Goal: Information Seeking & Learning: Learn about a topic

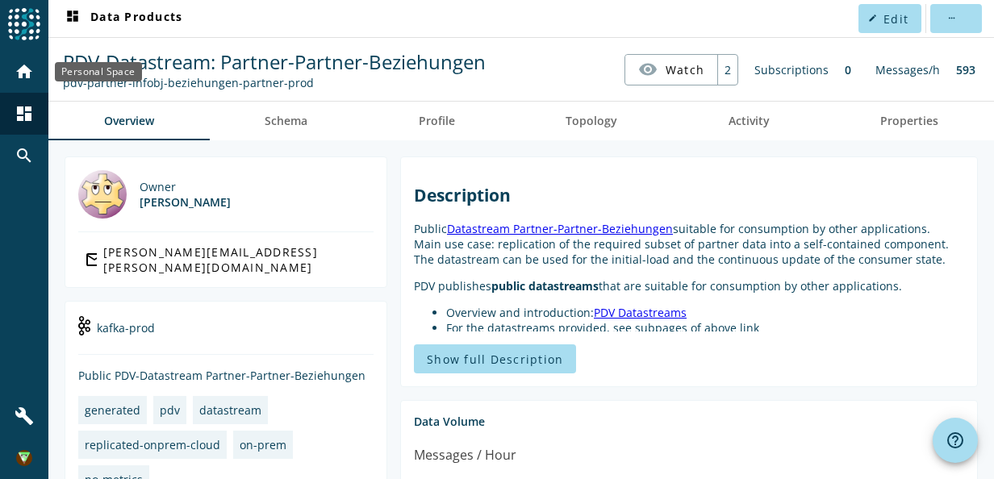
click at [27, 77] on mat-icon "home" at bounding box center [24, 71] width 19 height 19
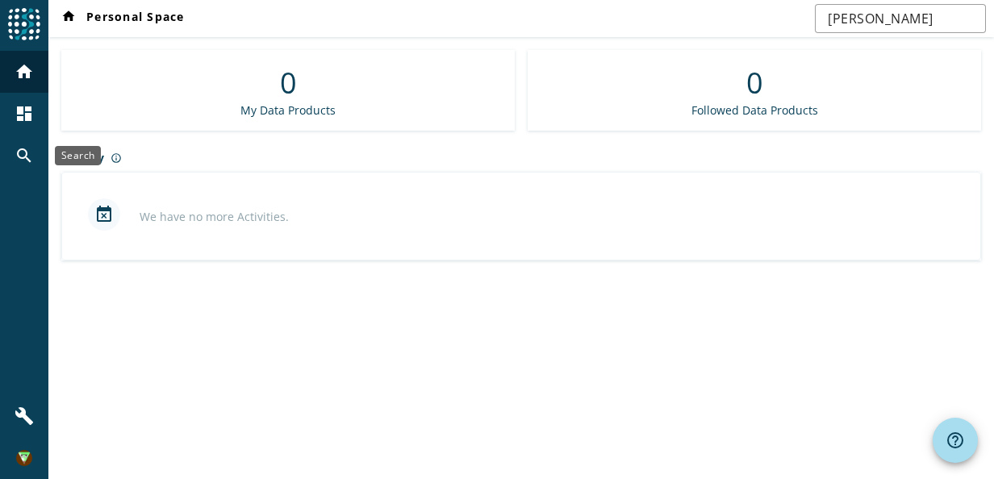
click at [24, 123] on div "dashboard" at bounding box center [24, 114] width 42 height 42
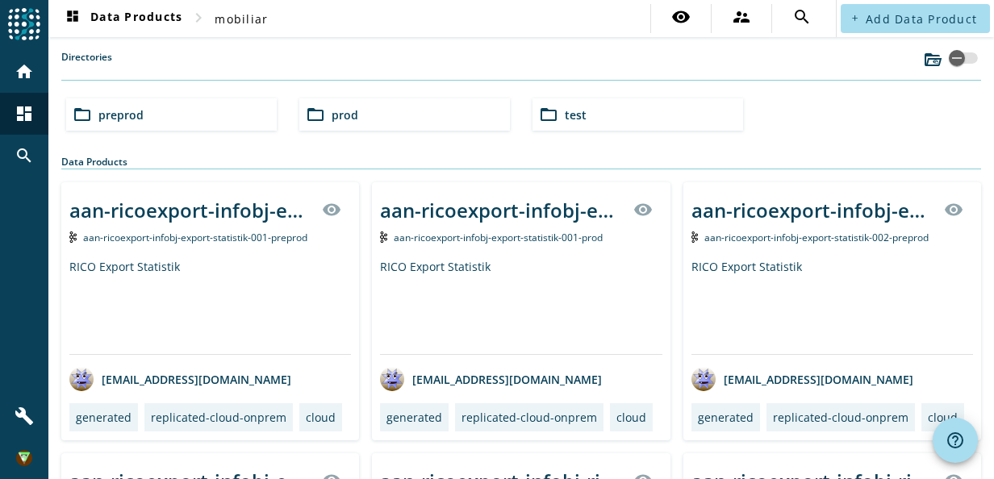
click at [555, 120] on div "folder_open test" at bounding box center [638, 114] width 211 height 32
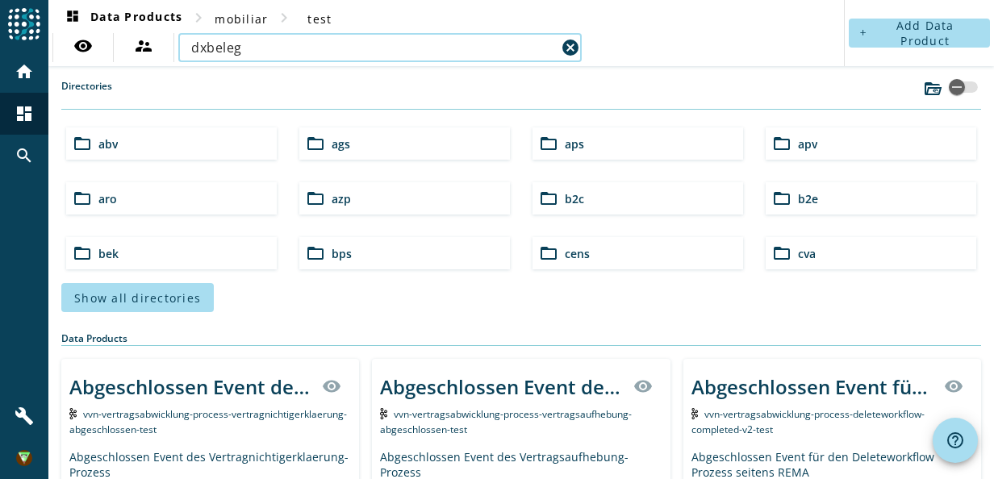
type input "dxbeleg"
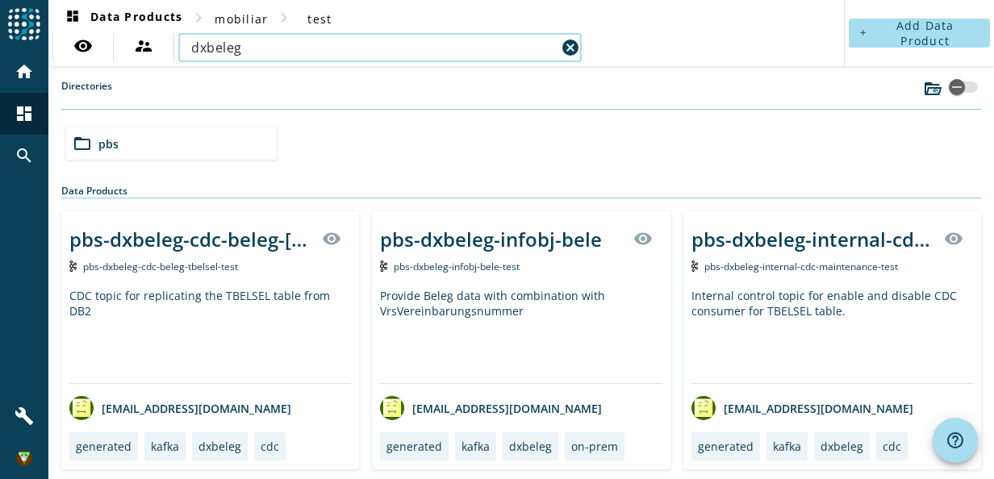
scroll to position [1, 0]
click at [578, 169] on div "Directories folder_open pbs Data Products Sorry, your browser does not support …" at bounding box center [521, 273] width 920 height 391
drag, startPoint x: 366, startPoint y: 203, endPoint x: 362, endPoint y: 189, distance: 14.9
click at [362, 189] on section "Data Products Sorry, your browser does not support CSS Grid. pbs-dxbeleg-cdc-be…" at bounding box center [521, 326] width 920 height 286
drag, startPoint x: 362, startPoint y: 189, endPoint x: 454, endPoint y: 199, distance: 92.5
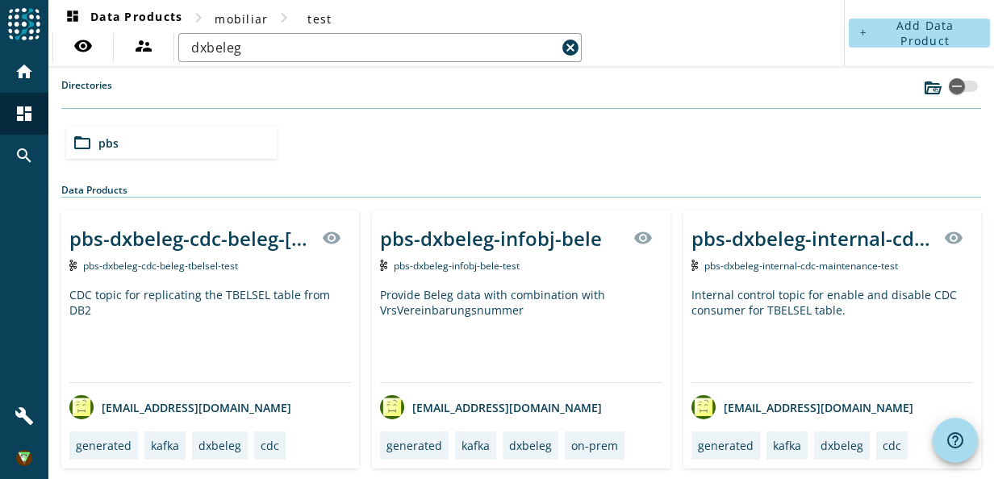
click at [454, 199] on section "Data Products Sorry, your browser does not support CSS Grid. pbs-dxbeleg-cdc-be…" at bounding box center [521, 326] width 920 height 286
drag, startPoint x: 57, startPoint y: 175, endPoint x: 412, endPoint y: 192, distance: 354.7
click at [409, 192] on div "dashboard Data Products chevron_right mobiliar chevron_right test visibility su…" at bounding box center [521, 239] width 946 height 479
click at [140, 186] on div "Data Products" at bounding box center [521, 190] width 920 height 15
drag, startPoint x: 148, startPoint y: 187, endPoint x: 53, endPoint y: 185, distance: 95.3
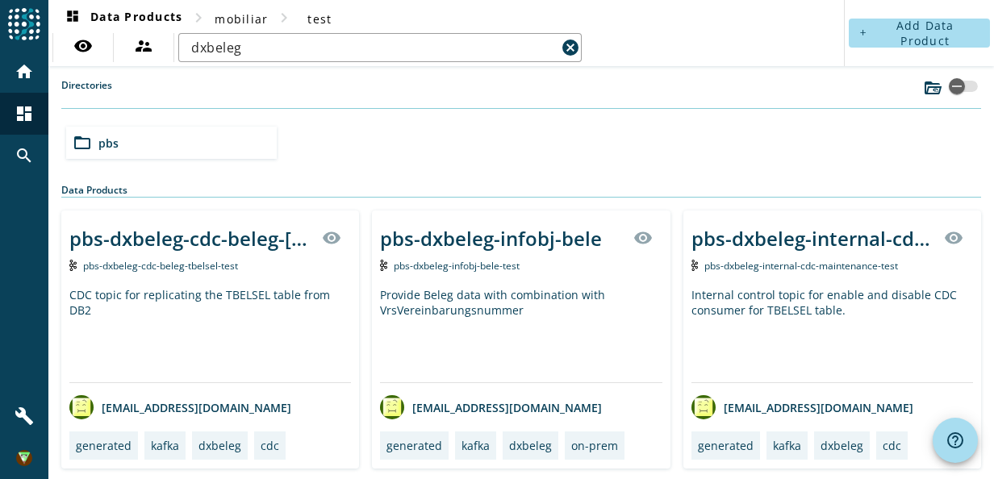
click at [53, 185] on div "dashboard Data Products chevron_right mobiliar chevron_right test visibility su…" at bounding box center [521, 239] width 946 height 479
drag, startPoint x: 53, startPoint y: 185, endPoint x: 192, endPoint y: 188, distance: 138.8
click at [194, 188] on div "Data Products" at bounding box center [521, 190] width 920 height 15
click at [183, 192] on div "Data Products" at bounding box center [521, 190] width 920 height 15
click at [146, 192] on div "Data Products" at bounding box center [521, 190] width 920 height 15
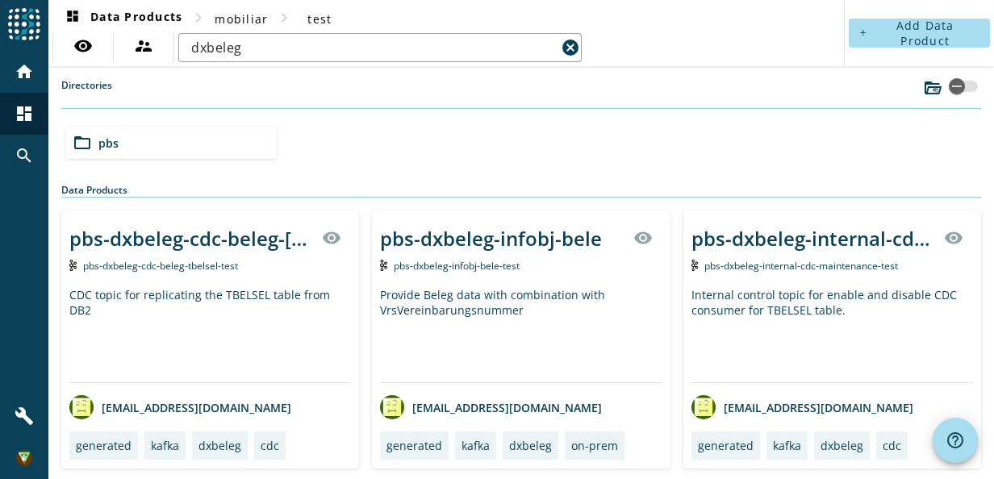
click at [532, 231] on div "pbs-dxbeleg-infobj-bele" at bounding box center [491, 238] width 222 height 27
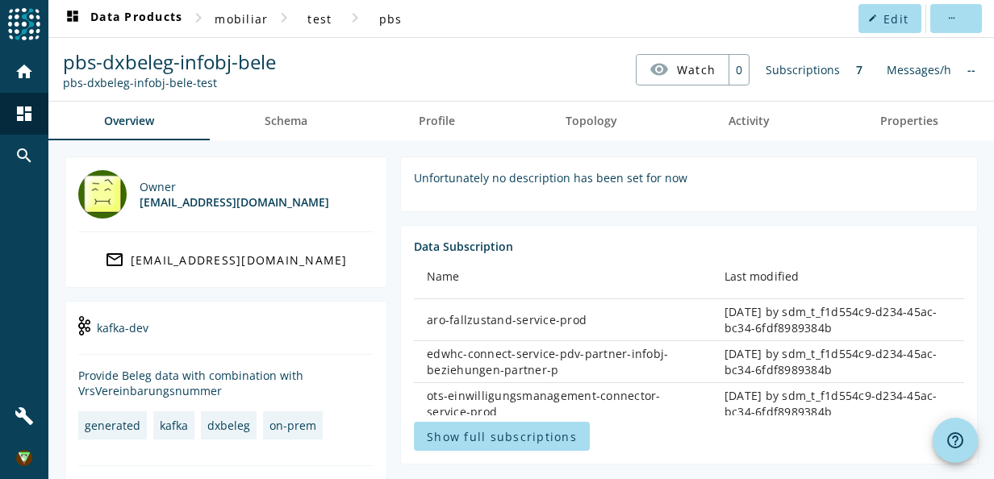
scroll to position [81, 0]
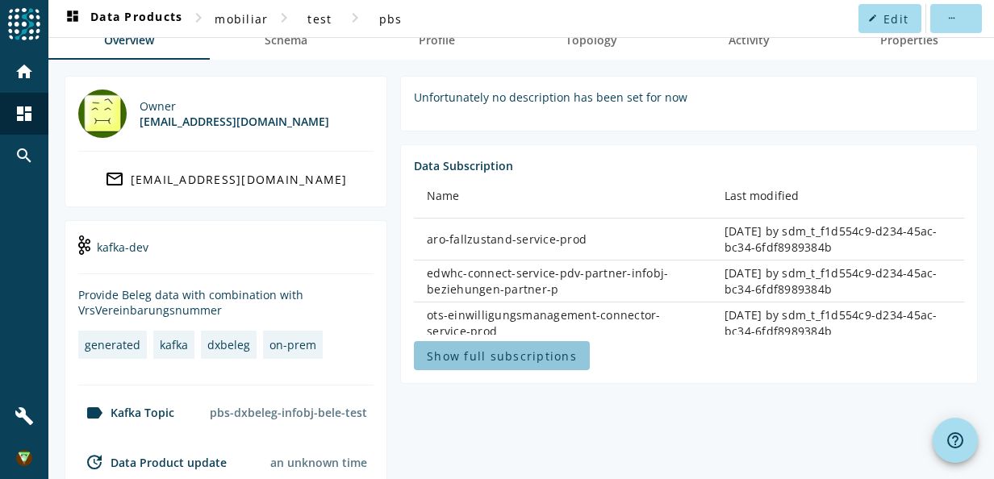
click at [505, 350] on span "Show full subscriptions" at bounding box center [502, 356] width 150 height 15
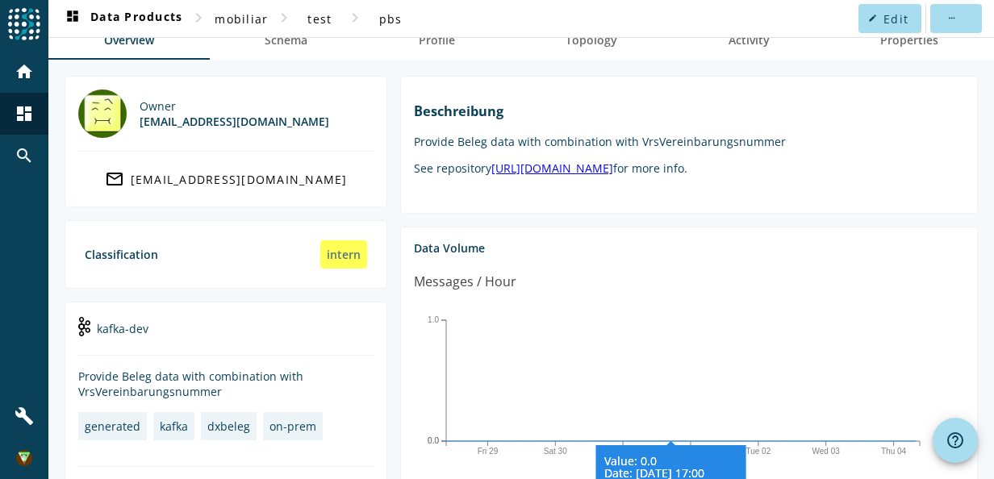
scroll to position [242, 0]
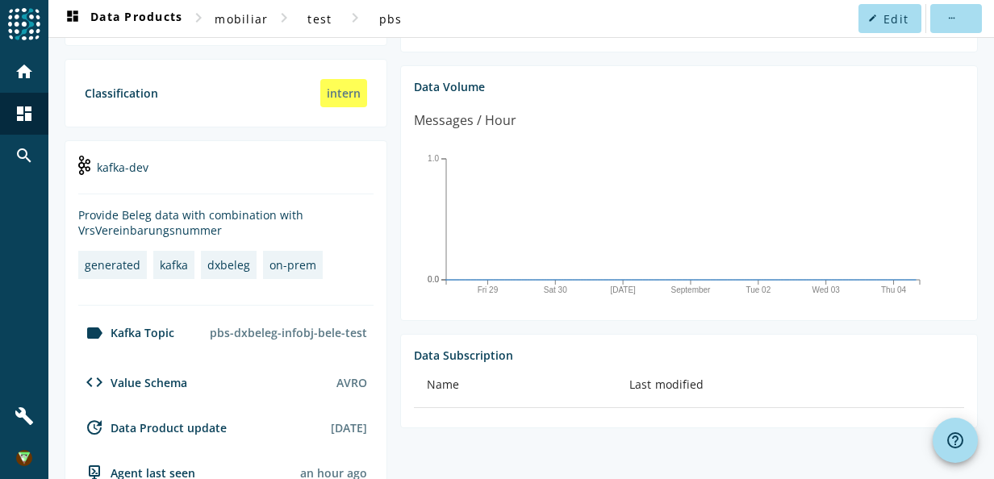
drag, startPoint x: 100, startPoint y: 212, endPoint x: 263, endPoint y: 222, distance: 163.3
click at [263, 222] on div "Provide Beleg data with combination with VrsVereinbarungsnummer" at bounding box center [225, 222] width 295 height 31
drag, startPoint x: 263, startPoint y: 222, endPoint x: 346, endPoint y: 222, distance: 83.1
click at [346, 222] on div "Provide Beleg data with combination with VrsVereinbarungsnummer" at bounding box center [225, 222] width 295 height 31
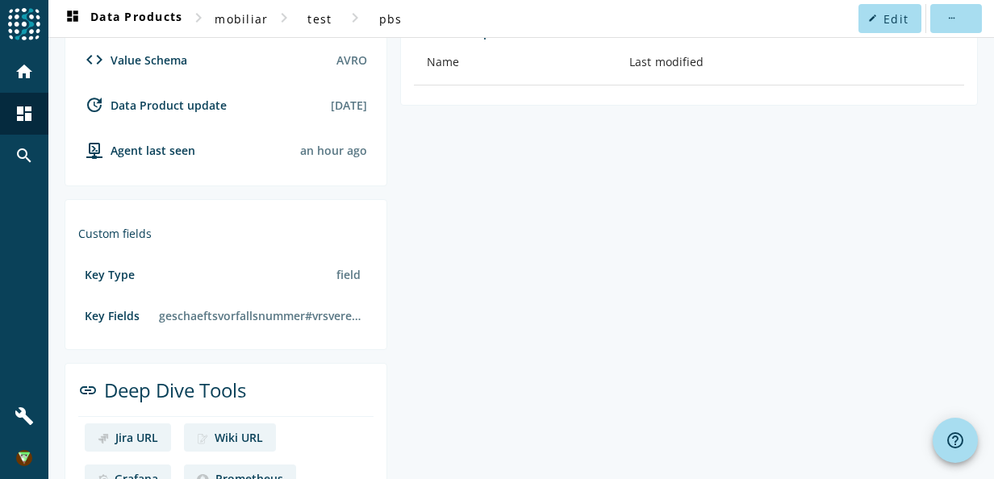
scroll to position [607, 0]
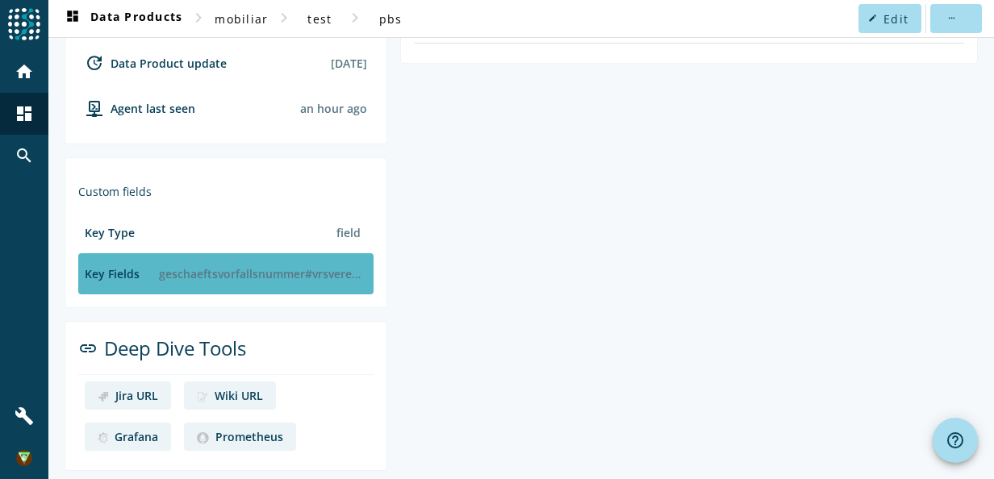
click at [192, 271] on div "geschaeftsvorfallsnummer#vrsvereinbarungsnummer" at bounding box center [260, 274] width 215 height 28
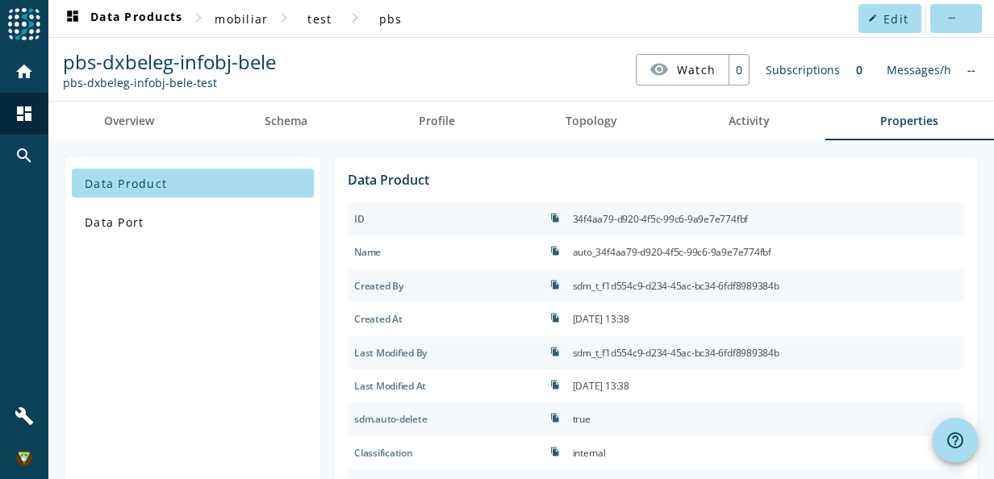
scroll to position [161, 0]
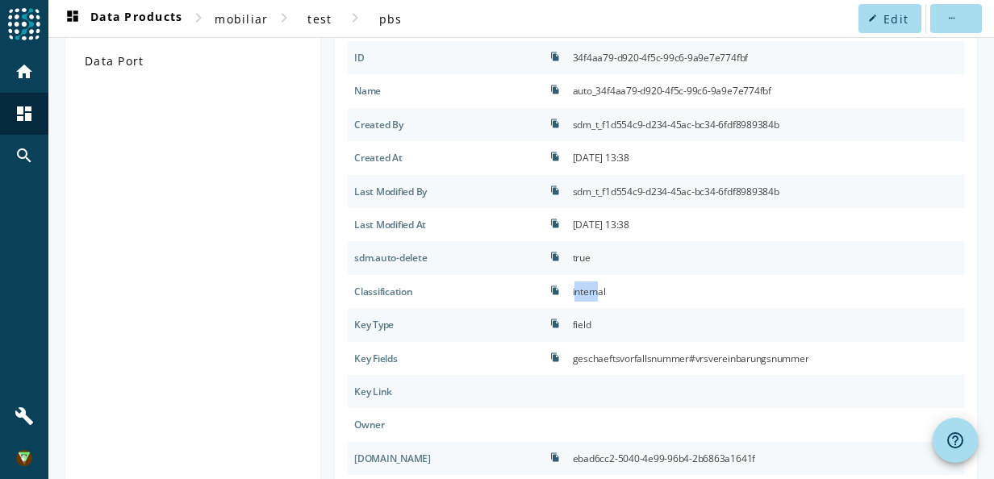
drag, startPoint x: 597, startPoint y: 287, endPoint x: 626, endPoint y: 286, distance: 29.1
click at [606, 286] on div "internal" at bounding box center [589, 292] width 33 height 20
drag, startPoint x: 626, startPoint y: 286, endPoint x: 702, endPoint y: 289, distance: 75.9
click at [700, 289] on div "internal" at bounding box center [766, 291] width 398 height 33
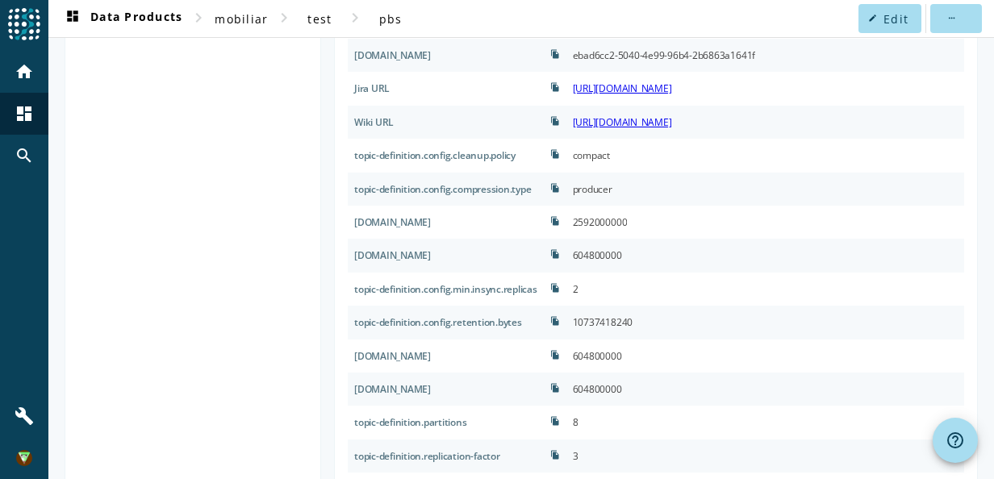
scroll to position [594, 0]
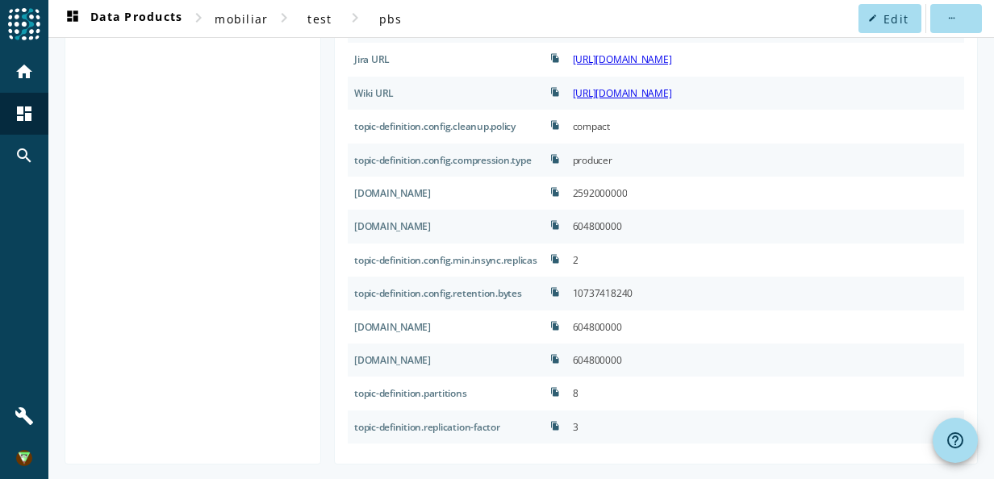
click at [688, 171] on div "producer" at bounding box center [766, 160] width 398 height 33
click at [683, 186] on div "2592000000" at bounding box center [766, 193] width 398 height 33
click at [602, 127] on div "compact" at bounding box center [591, 126] width 37 height 20
click at [649, 132] on div "compact" at bounding box center [766, 126] width 398 height 33
click at [658, 174] on div "producer" at bounding box center [766, 160] width 398 height 33
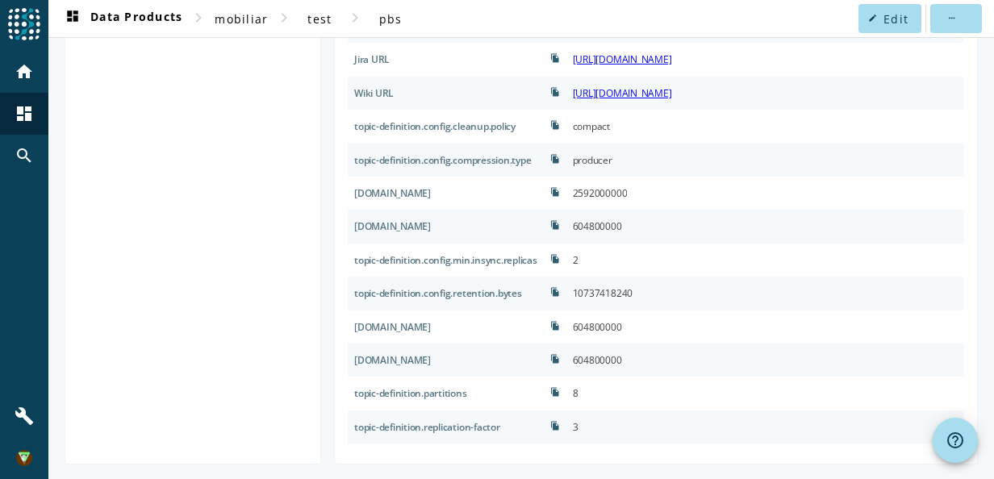
click at [663, 192] on div "2592000000" at bounding box center [766, 193] width 398 height 33
click at [668, 213] on div "604800000" at bounding box center [766, 226] width 398 height 33
click at [670, 237] on div "604800000" at bounding box center [766, 226] width 398 height 33
click at [646, 240] on div "604800000" at bounding box center [766, 226] width 398 height 33
click at [639, 260] on div "2" at bounding box center [766, 260] width 398 height 33
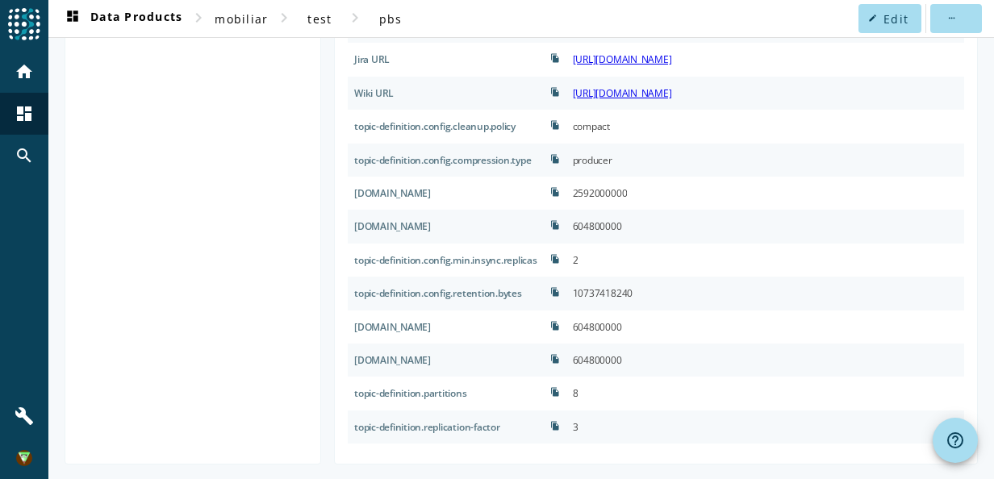
click at [667, 280] on div "10737418240" at bounding box center [766, 293] width 398 height 33
click at [671, 299] on div "10737418240" at bounding box center [766, 293] width 398 height 33
drag, startPoint x: 671, startPoint y: 321, endPoint x: 667, endPoint y: 337, distance: 16.9
click at [671, 324] on div "604800000" at bounding box center [766, 327] width 398 height 33
click at [665, 340] on div "604800000" at bounding box center [766, 327] width 398 height 33
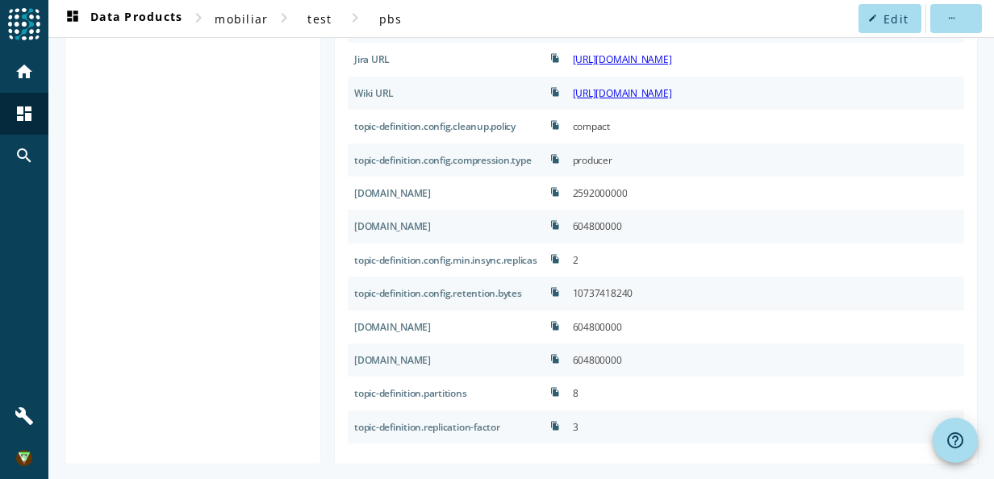
drag, startPoint x: 696, startPoint y: 342, endPoint x: 678, endPoint y: 341, distance: 17.8
click at [678, 341] on div "ID file_copy 34f4aa79-d920-4f5c-99c6-9a9e7e774fbf Name file_copy auto_34f4aa79-…" at bounding box center [656, 26] width 617 height 835
drag, startPoint x: 678, startPoint y: 341, endPoint x: 679, endPoint y: 364, distance: 23.5
click at [682, 345] on div "604800000" at bounding box center [766, 360] width 398 height 33
click at [675, 368] on div "604800000" at bounding box center [766, 360] width 398 height 33
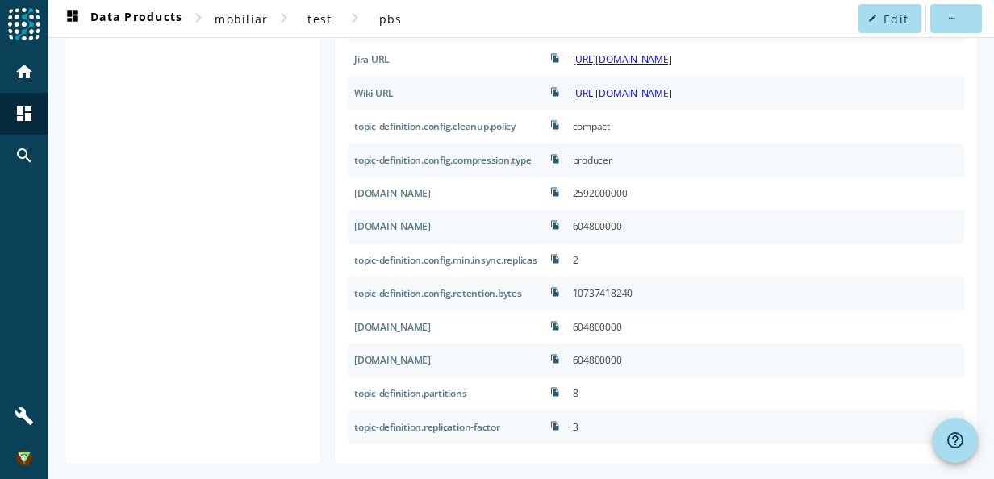
drag, startPoint x: 683, startPoint y: 378, endPoint x: 694, endPoint y: 378, distance: 11.3
click at [684, 378] on div "8" at bounding box center [766, 393] width 398 height 33
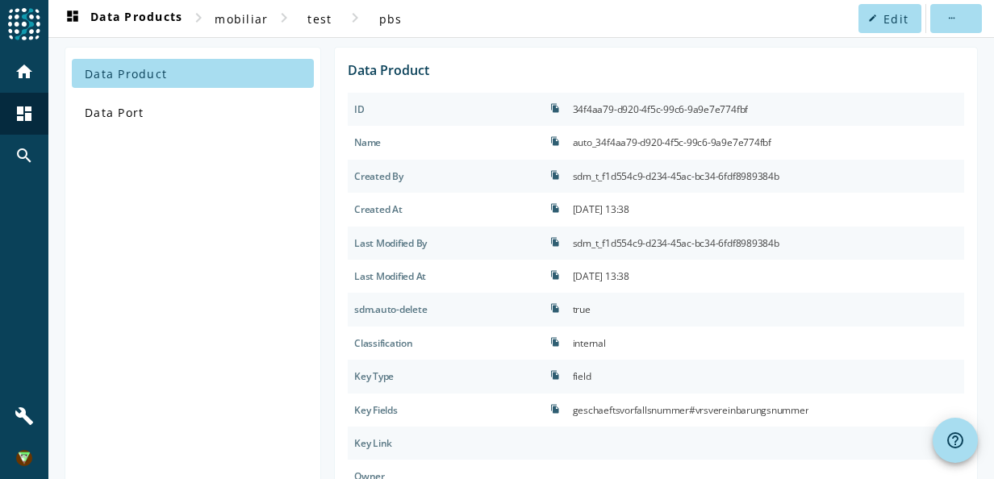
scroll to position [190, 0]
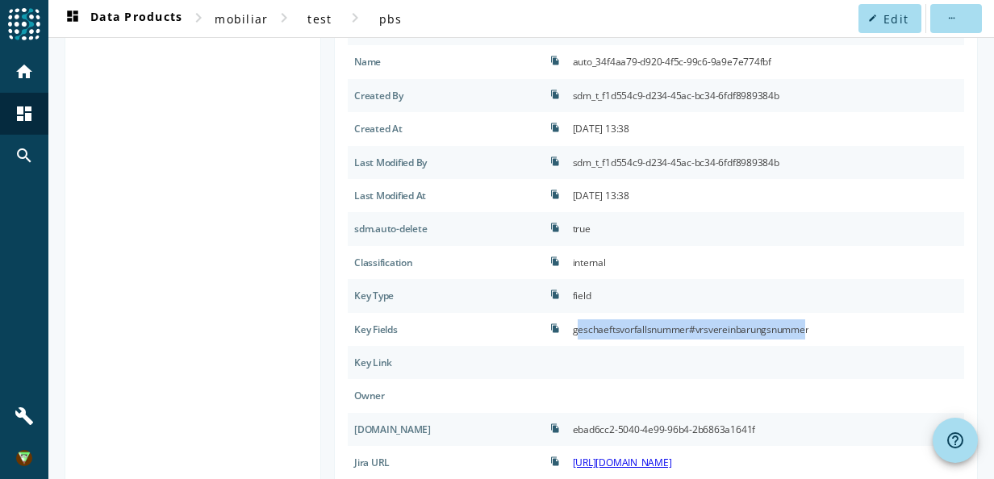
drag, startPoint x: 596, startPoint y: 329, endPoint x: 823, endPoint y: 330, distance: 226.8
click at [809, 330] on div "geschaeftsvorfallsnummer#vrsvereinbarungsnummer" at bounding box center [691, 330] width 236 height 20
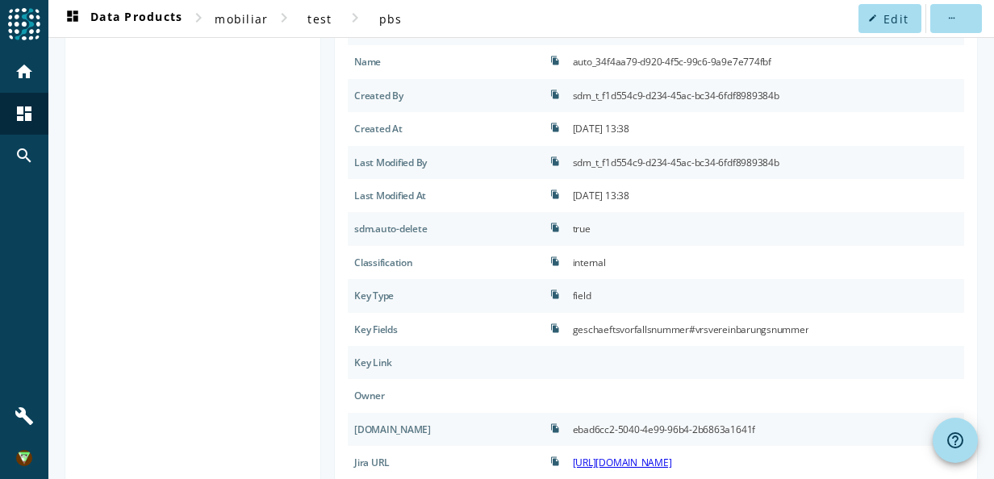
drag, startPoint x: 823, startPoint y: 330, endPoint x: 840, endPoint y: 331, distance: 17.0
click at [840, 331] on div "geschaeftsvorfallsnummer#vrsvereinbarungsnummer" at bounding box center [766, 329] width 398 height 33
drag, startPoint x: 841, startPoint y: 331, endPoint x: 590, endPoint y: 332, distance: 251.0
click at [590, 332] on div "geschaeftsvorfallsnummer#vrsvereinbarungsnummer" at bounding box center [766, 329] width 398 height 33
drag, startPoint x: 590, startPoint y: 332, endPoint x: 533, endPoint y: 363, distance: 64.3
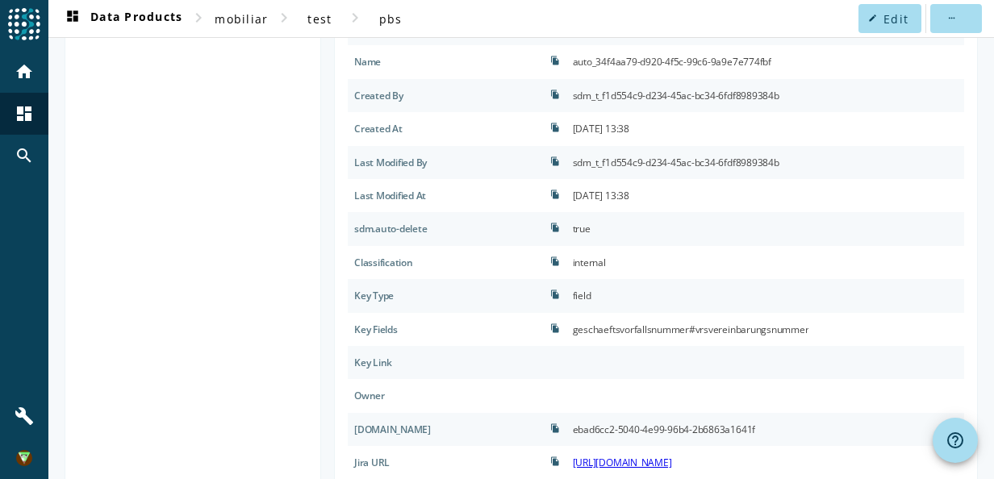
click at [533, 363] on div "Key Link" at bounding box center [446, 362] width 196 height 33
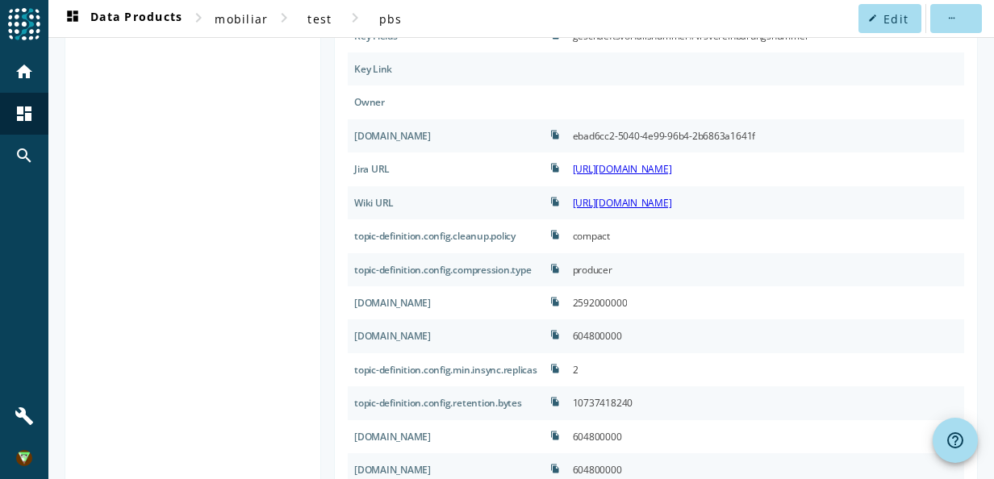
scroll to position [594, 0]
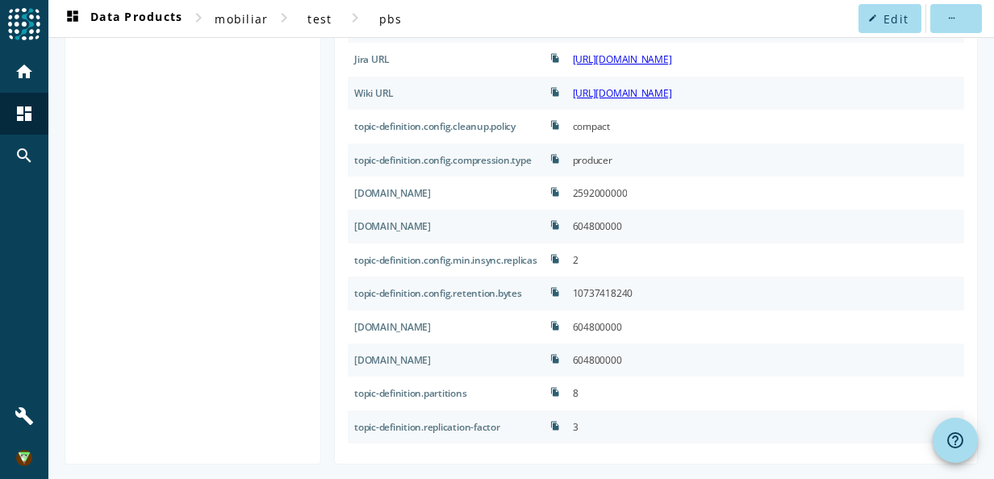
click at [596, 127] on div "compact" at bounding box center [766, 126] width 398 height 33
click at [610, 129] on div "compact" at bounding box center [591, 126] width 37 height 20
drag, startPoint x: 600, startPoint y: 126, endPoint x: 631, endPoint y: 128, distance: 30.7
click at [610, 128] on div "compact" at bounding box center [591, 126] width 37 height 20
drag, startPoint x: 631, startPoint y: 128, endPoint x: 674, endPoint y: 139, distance: 44.2
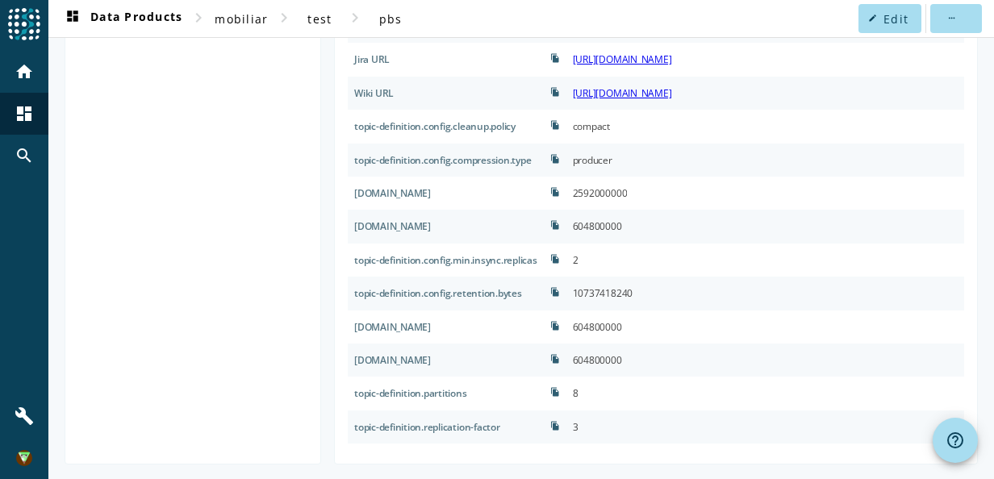
click at [674, 139] on div "compact" at bounding box center [766, 126] width 398 height 33
click at [656, 158] on div "producer" at bounding box center [766, 160] width 398 height 33
click at [646, 168] on div "producer" at bounding box center [766, 160] width 398 height 33
click at [603, 224] on div "604800000" at bounding box center [597, 226] width 49 height 20
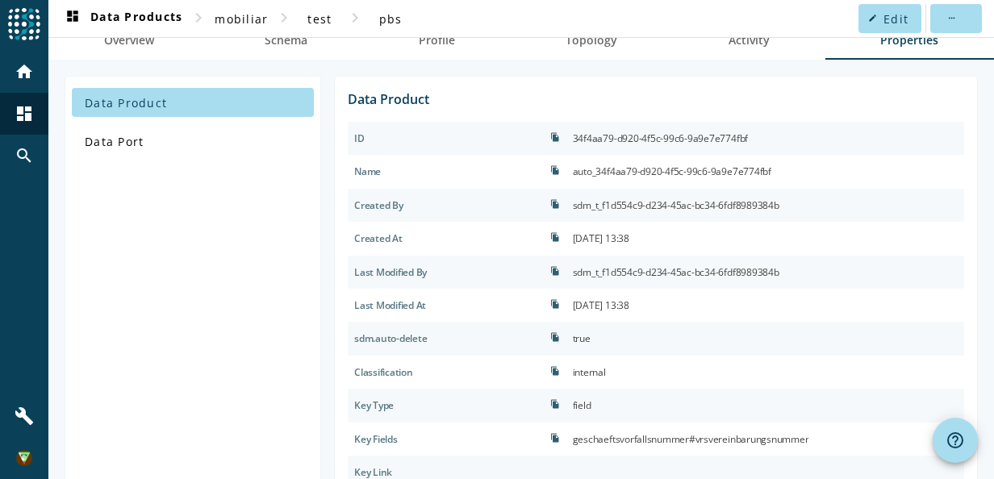
scroll to position [0, 0]
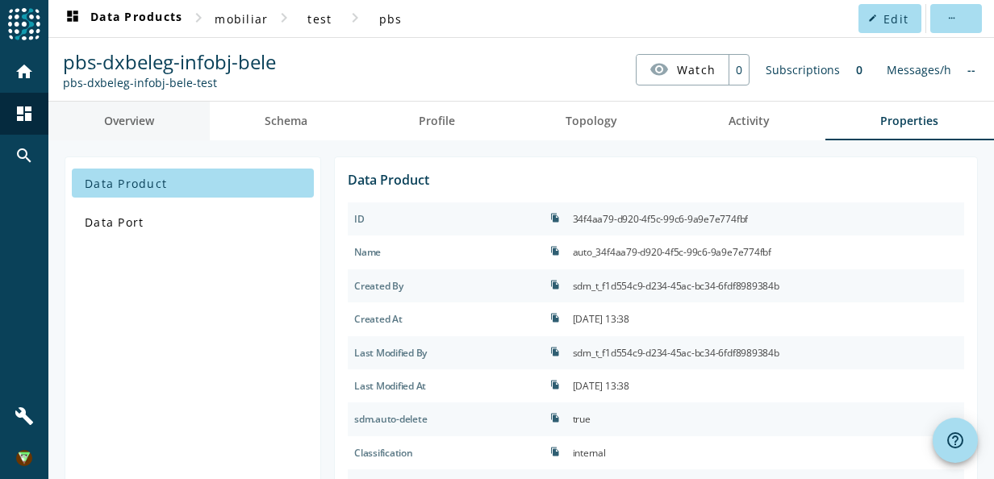
click at [145, 123] on span "Overview" at bounding box center [129, 120] width 50 height 11
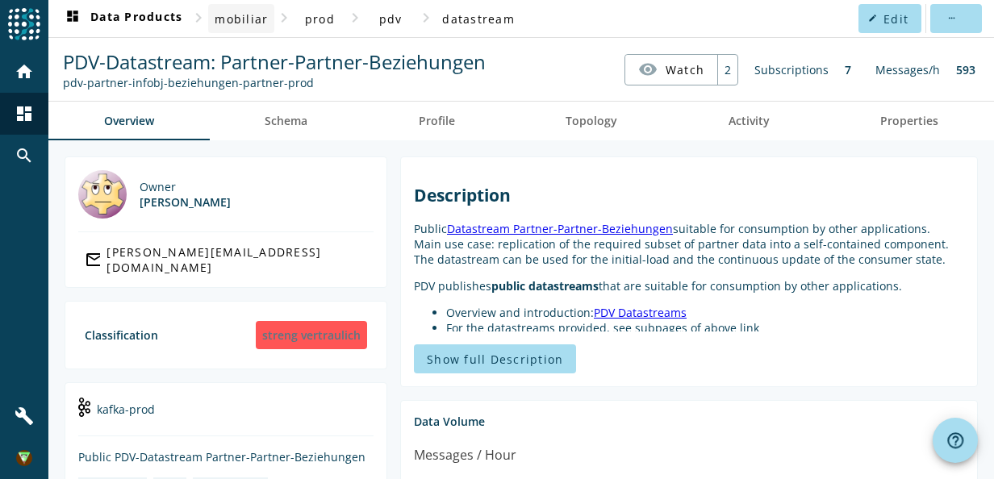
click at [249, 22] on span "mobiliar" at bounding box center [241, 18] width 53 height 15
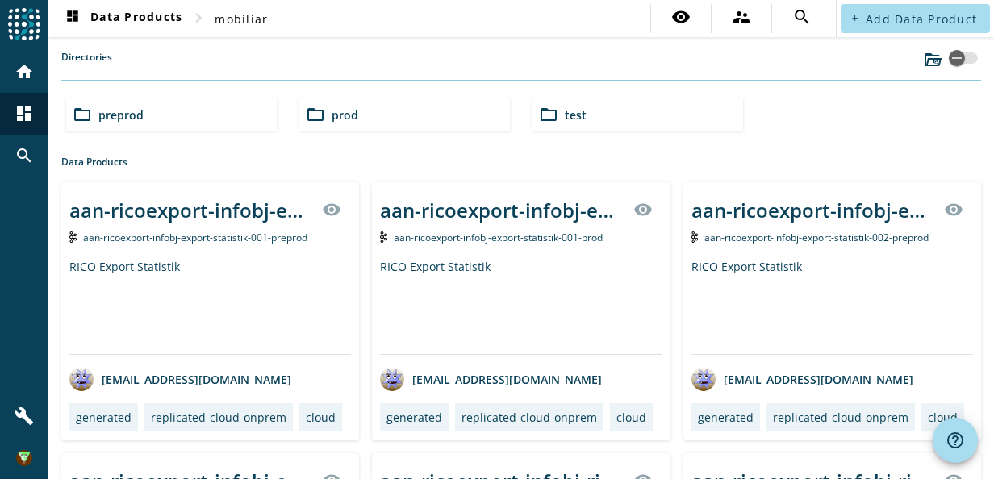
click at [569, 116] on span "test" at bounding box center [576, 114] width 22 height 15
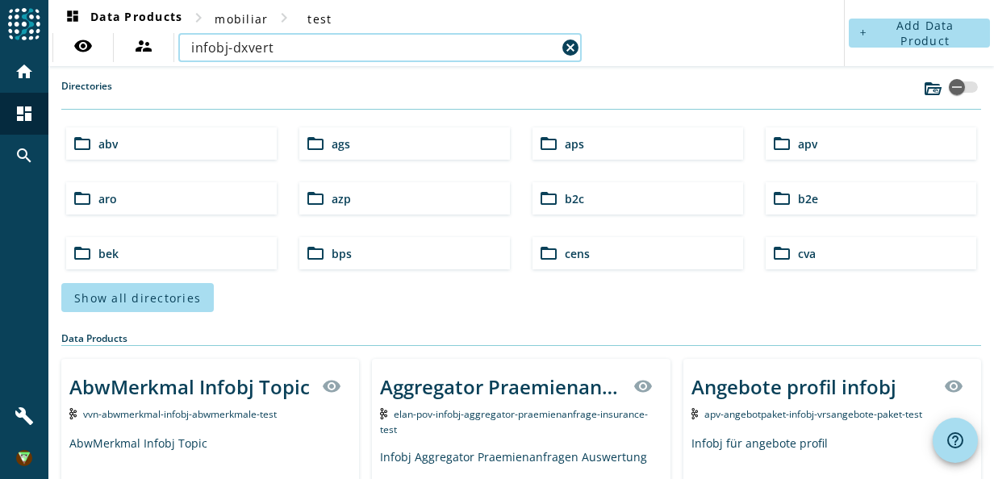
drag, startPoint x: 231, startPoint y: 48, endPoint x: 395, endPoint y: 52, distance: 163.9
click at [391, 52] on input "infobj-dxvert" at bounding box center [373, 47] width 365 height 19
type input "i"
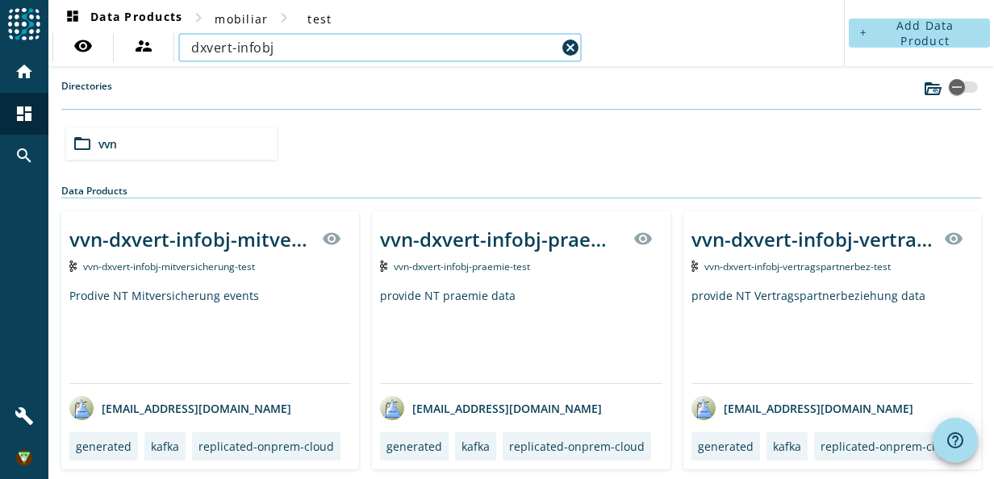
click at [189, 50] on div "dxvert-infobj cancel" at bounding box center [379, 47] width 403 height 29
click at [192, 46] on input "dxvert-infobj" at bounding box center [373, 47] width 365 height 19
type input "vvn-dxvert-infobj"
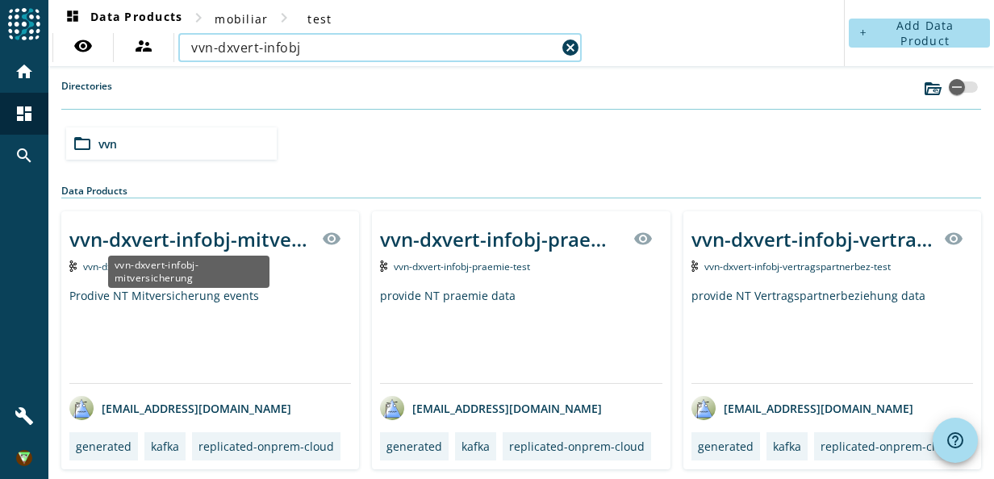
click at [239, 239] on div "vvn-dxvert-infobj-mitversicherung" at bounding box center [190, 239] width 243 height 27
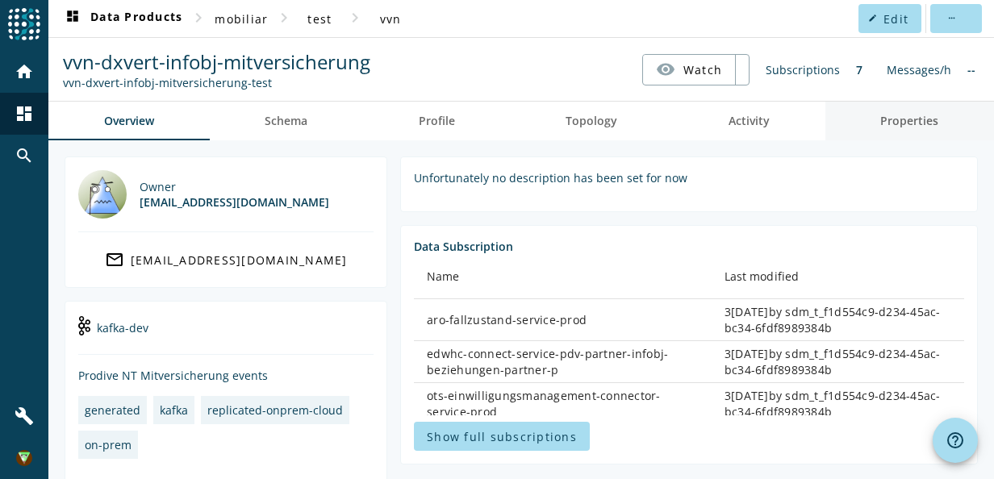
click at [922, 124] on span "Properties" at bounding box center [909, 120] width 58 height 11
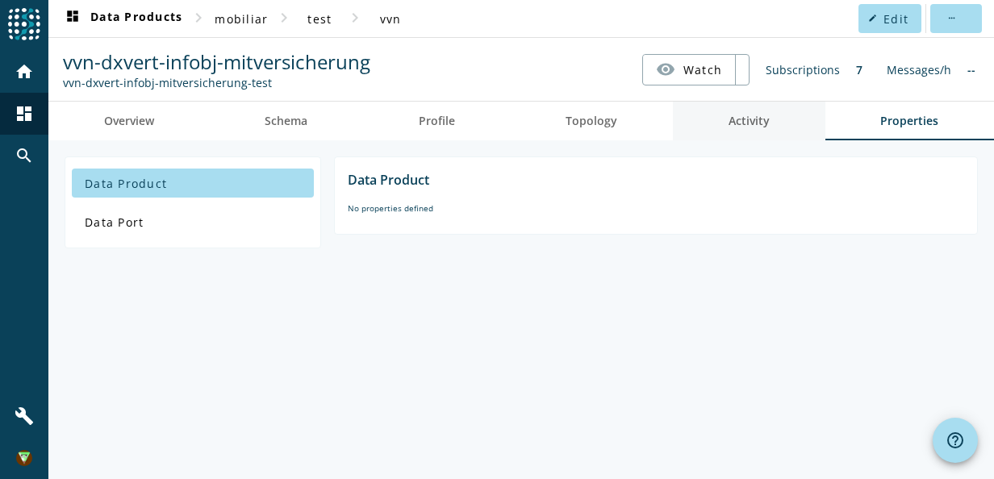
click at [740, 115] on span "Activity" at bounding box center [749, 120] width 41 height 11
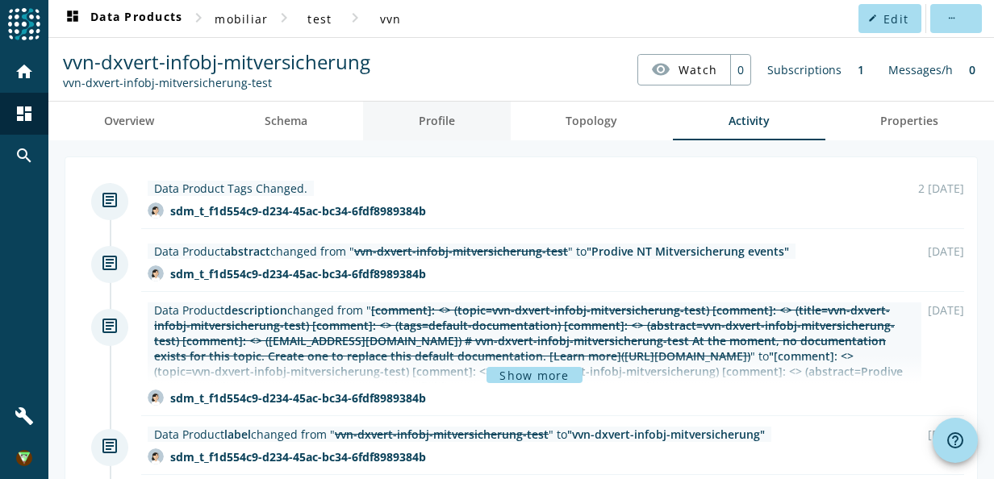
click at [438, 115] on span "Profile" at bounding box center [437, 120] width 36 height 11
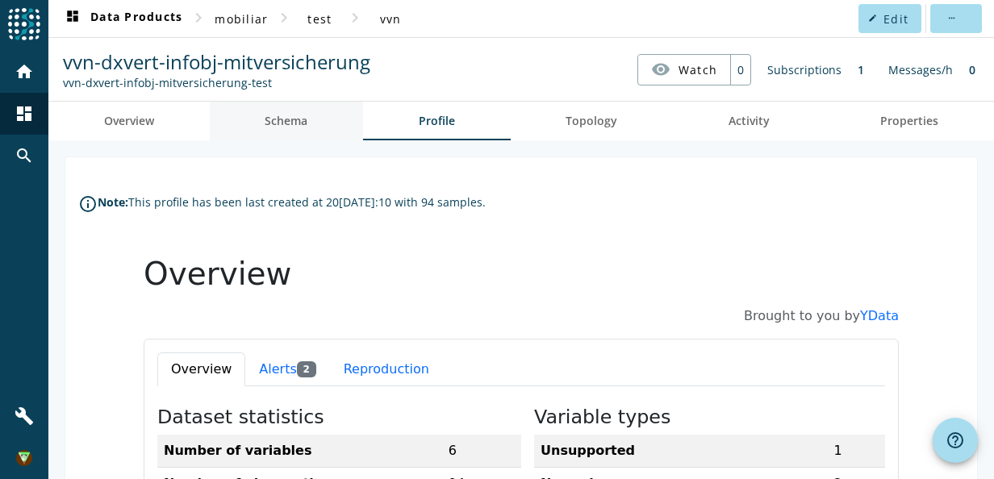
click at [307, 126] on link "Schema" at bounding box center [287, 121] width 154 height 39
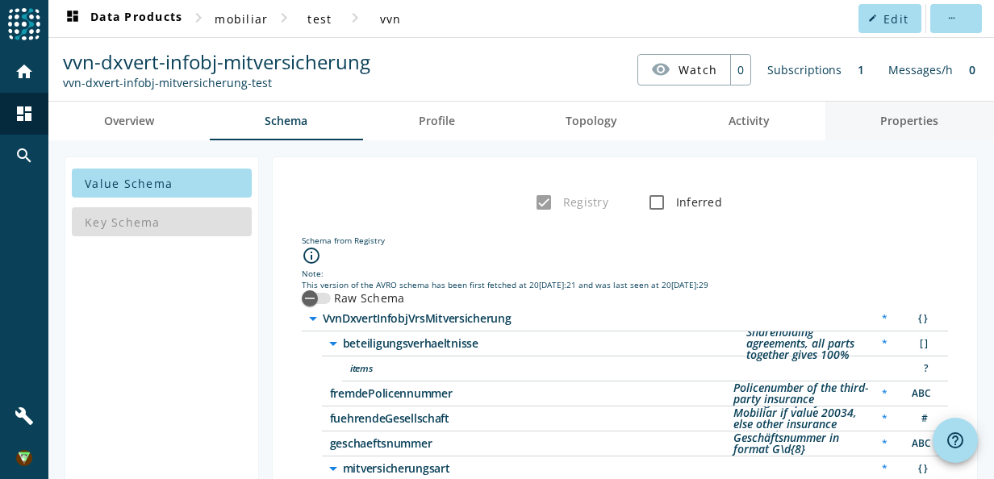
click at [888, 121] on span "Properties" at bounding box center [909, 120] width 58 height 11
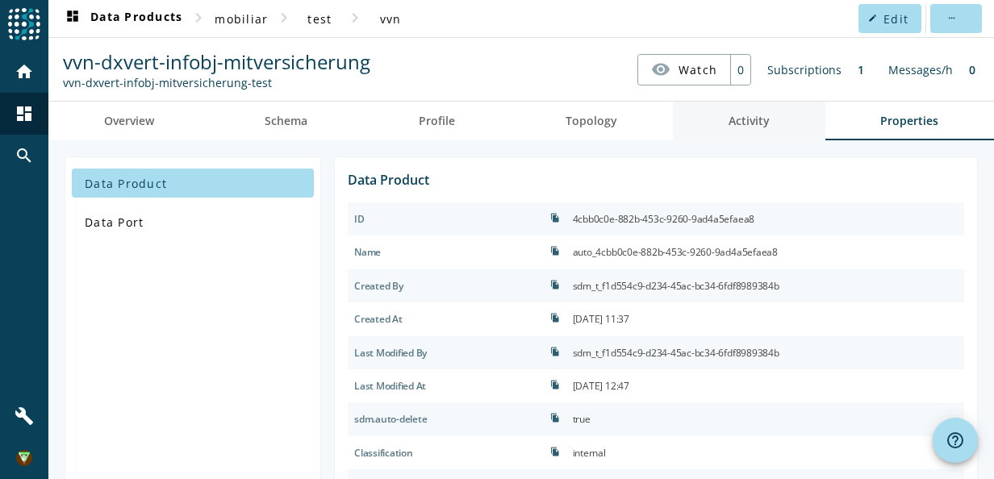
click at [739, 123] on span "Activity" at bounding box center [749, 120] width 41 height 11
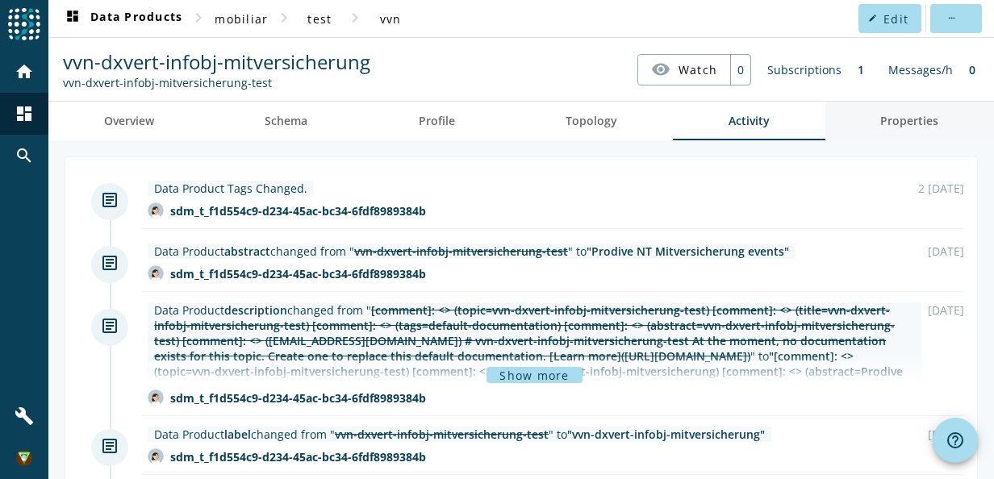
click at [866, 123] on link "Properties" at bounding box center [910, 121] width 169 height 39
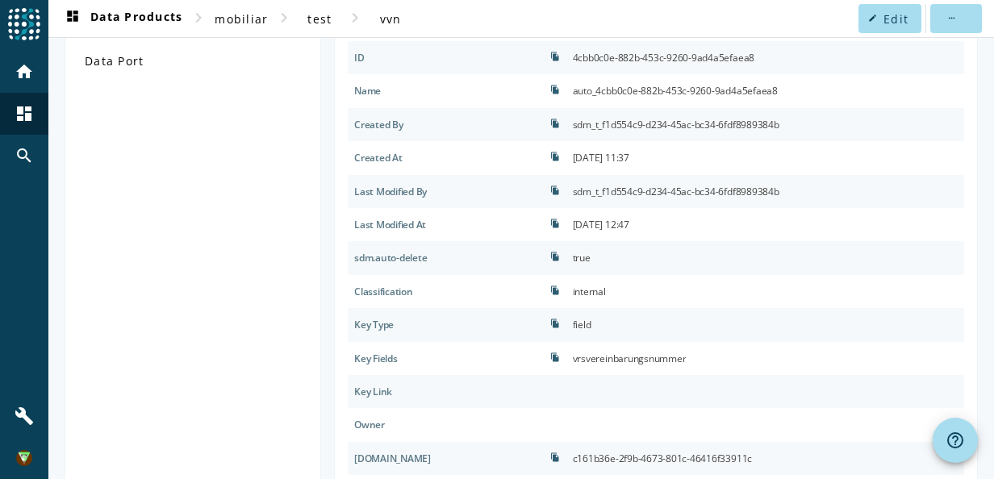
scroll to position [81, 0]
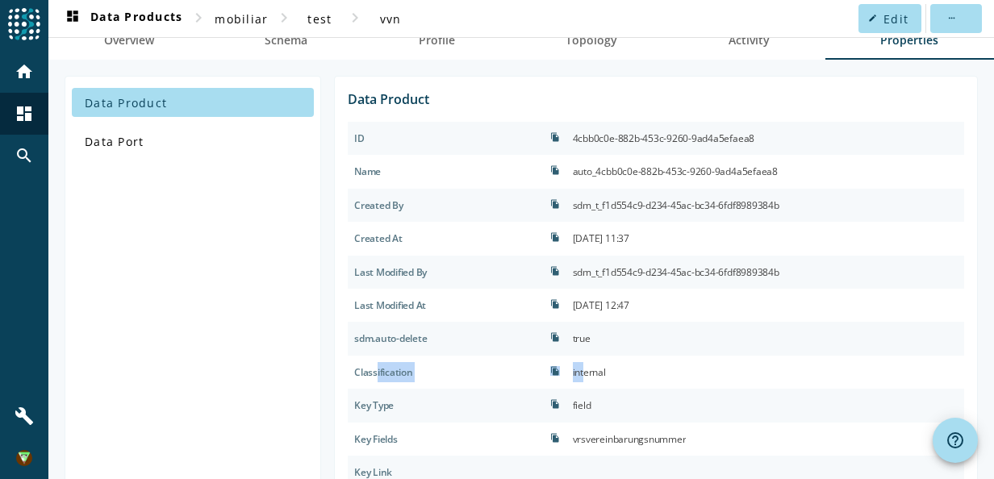
drag, startPoint x: 374, startPoint y: 373, endPoint x: 608, endPoint y: 378, distance: 233.3
drag, startPoint x: 608, startPoint y: 378, endPoint x: 875, endPoint y: 381, distance: 267.1
click at [875, 381] on div "internal" at bounding box center [766, 372] width 398 height 33
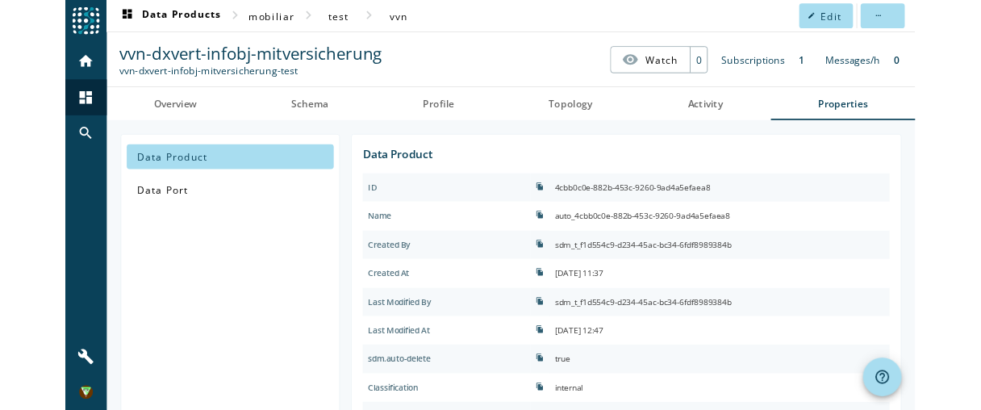
scroll to position [323, 0]
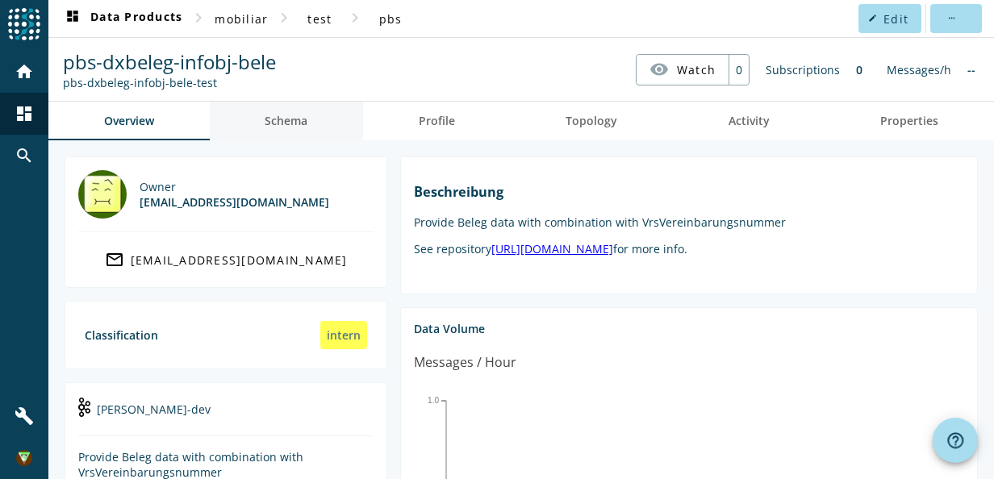
click at [286, 123] on span "Schema" at bounding box center [286, 120] width 43 height 11
